Goal: Information Seeking & Learning: Learn about a topic

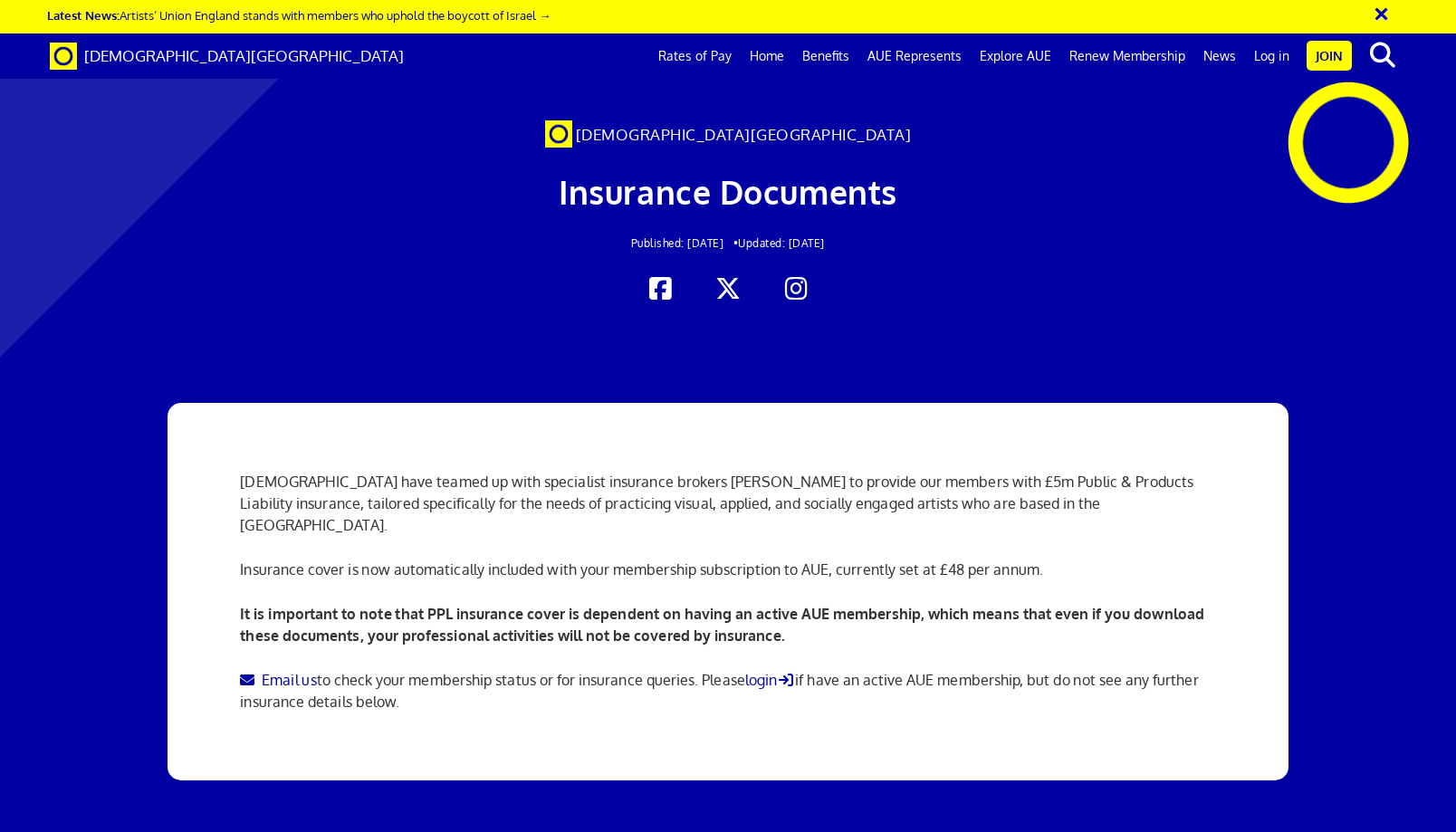
scroll to position [905, 0]
click at [112, 56] on span "[DEMOGRAPHIC_DATA][GEOGRAPHIC_DATA]" at bounding box center [244, 56] width 320 height 19
click at [1277, 454] on div "Artists' Union England have teamed up with specialist insurance brokers Hencill…" at bounding box center [728, 591] width 1121 height 377
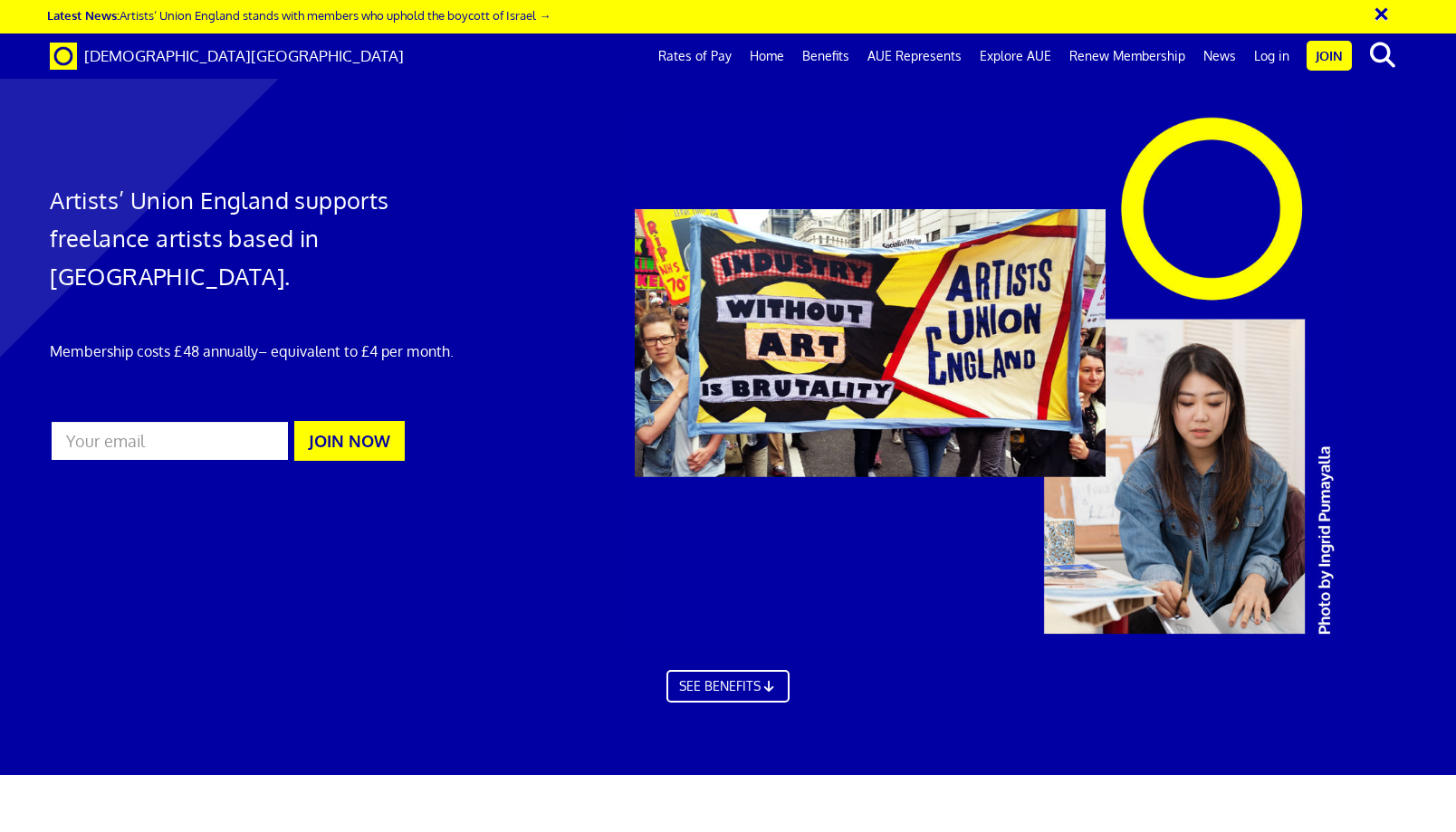
scroll to position [0, 16]
click at [680, 759] on div at bounding box center [728, 396] width 1456 height 757
